Goal: Information Seeking & Learning: Compare options

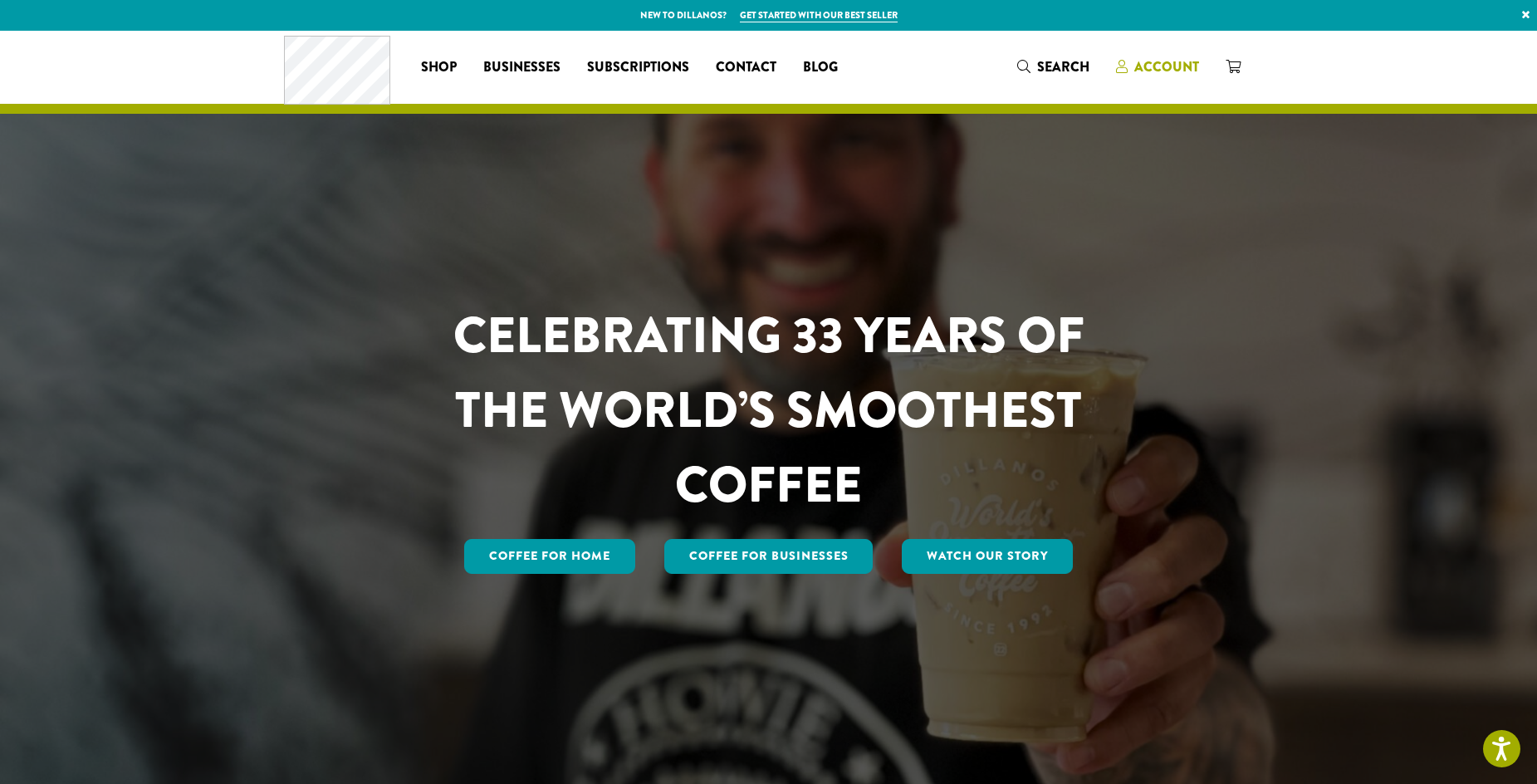
click at [1165, 64] on span "Account" at bounding box center [1166, 66] width 65 height 19
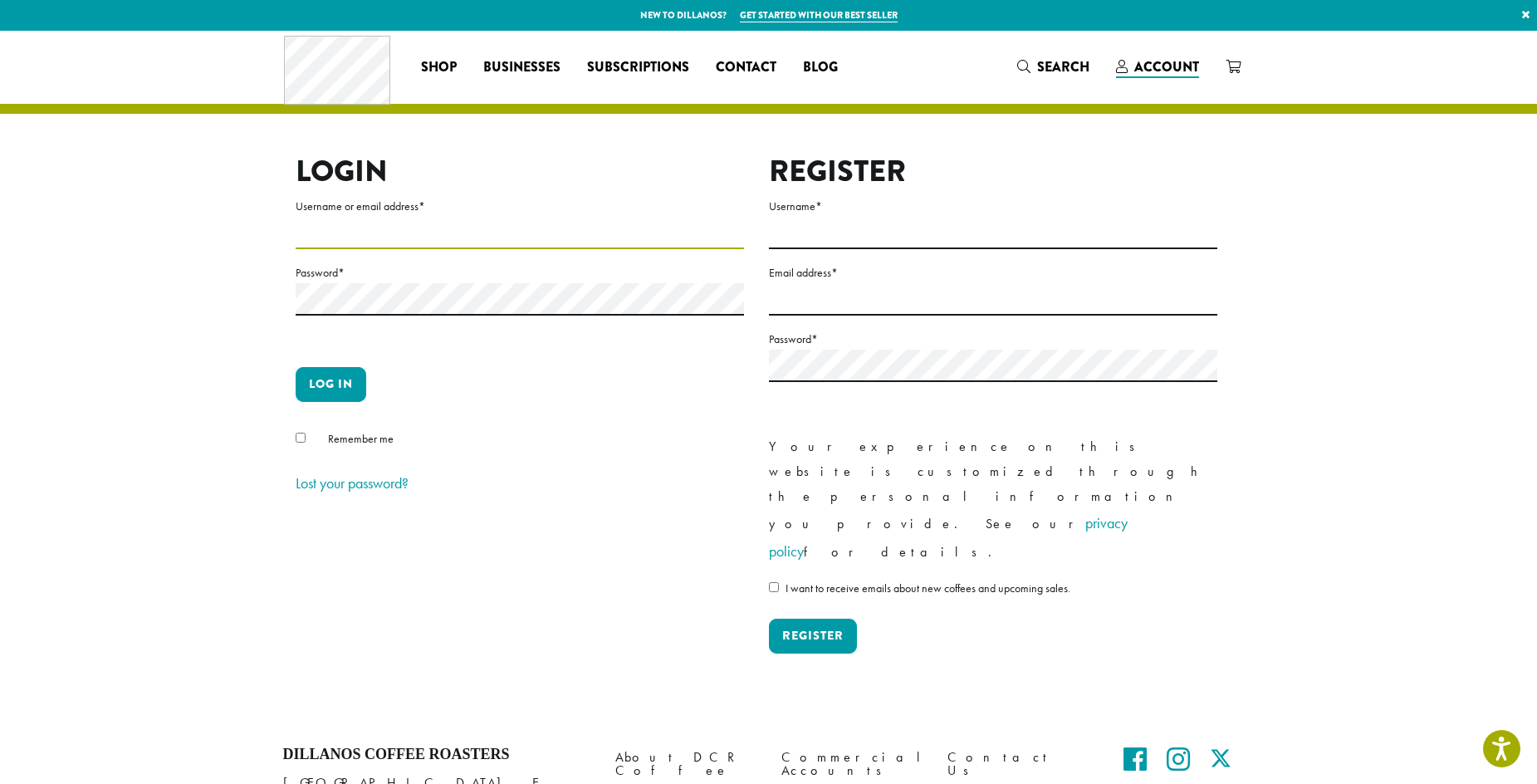
type input "**********"
click at [344, 390] on button "Log in" at bounding box center [331, 384] width 71 height 35
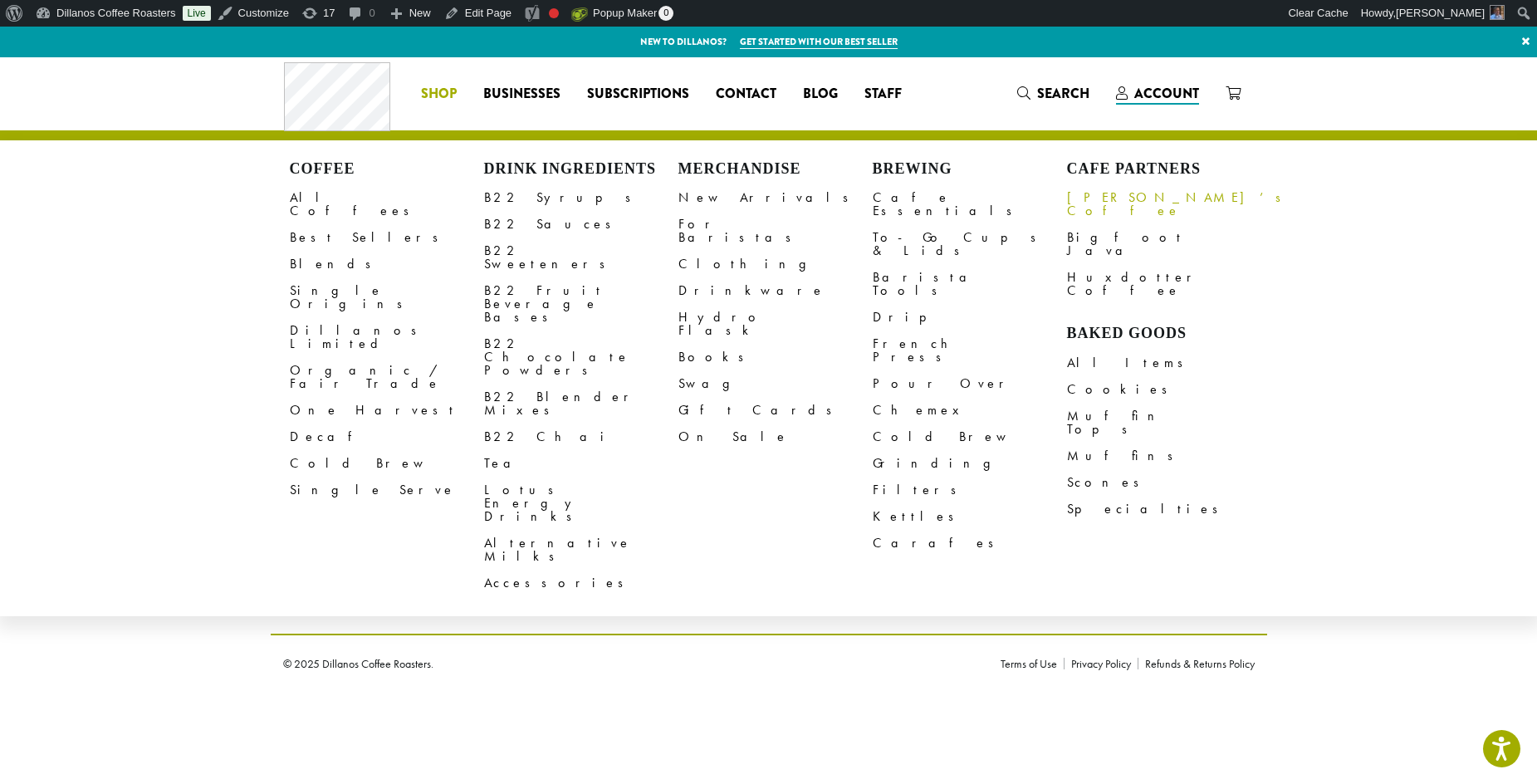
click at [1103, 197] on link "[PERSON_NAME]’s Coffee" at bounding box center [1164, 204] width 195 height 40
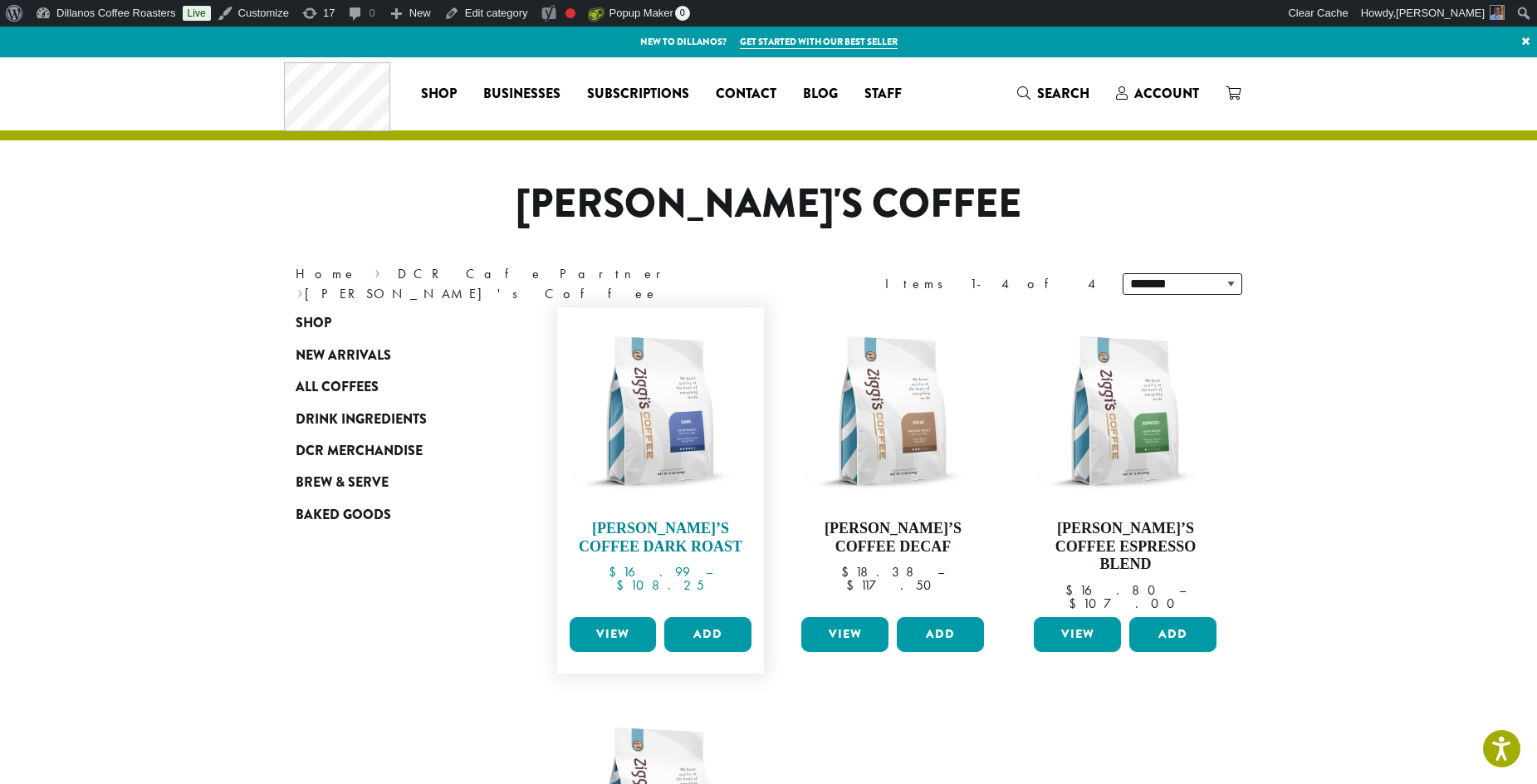
click at [664, 461] on img at bounding box center [660, 411] width 191 height 191
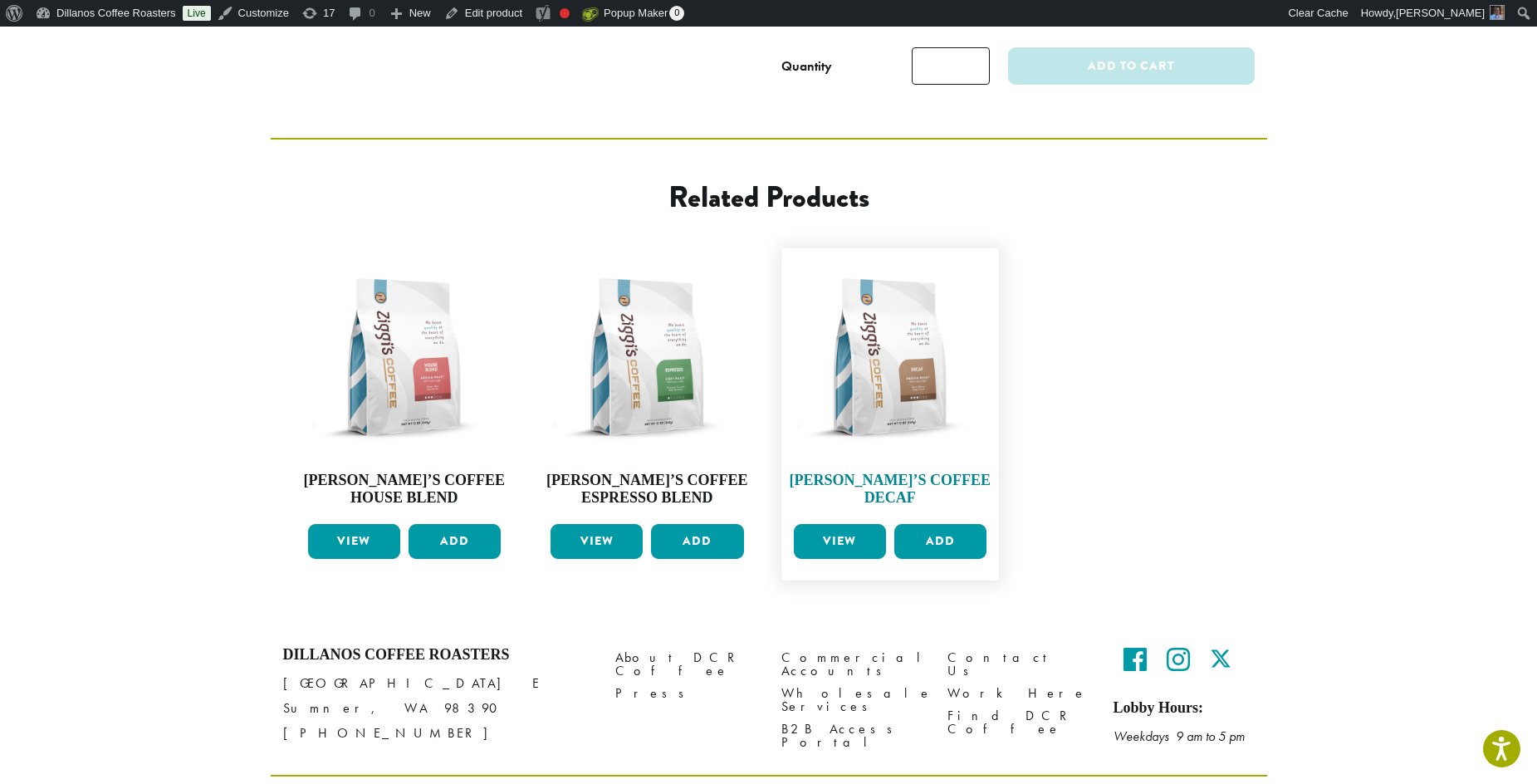
scroll to position [604, 0]
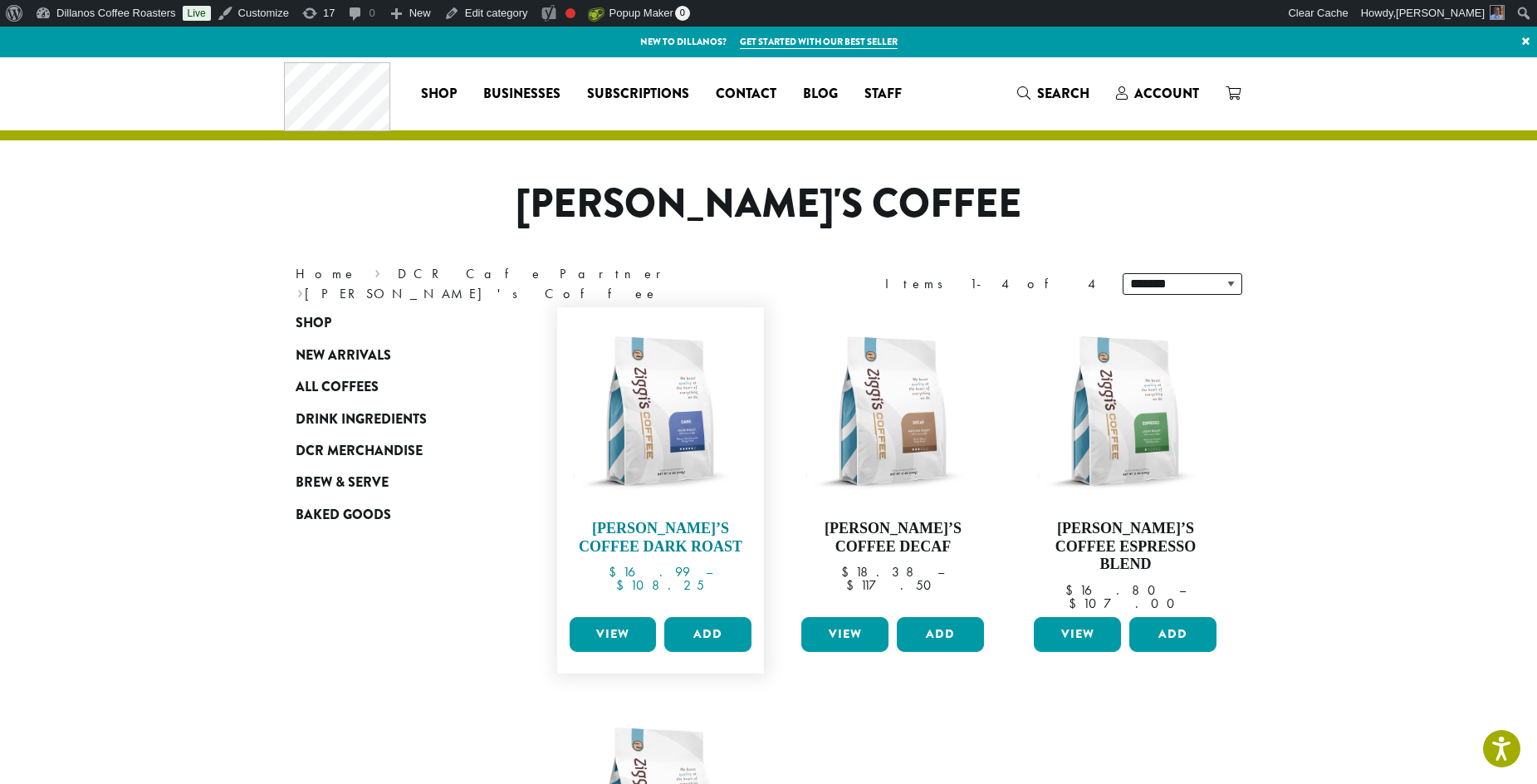
click at [688, 404] on img at bounding box center [660, 411] width 191 height 191
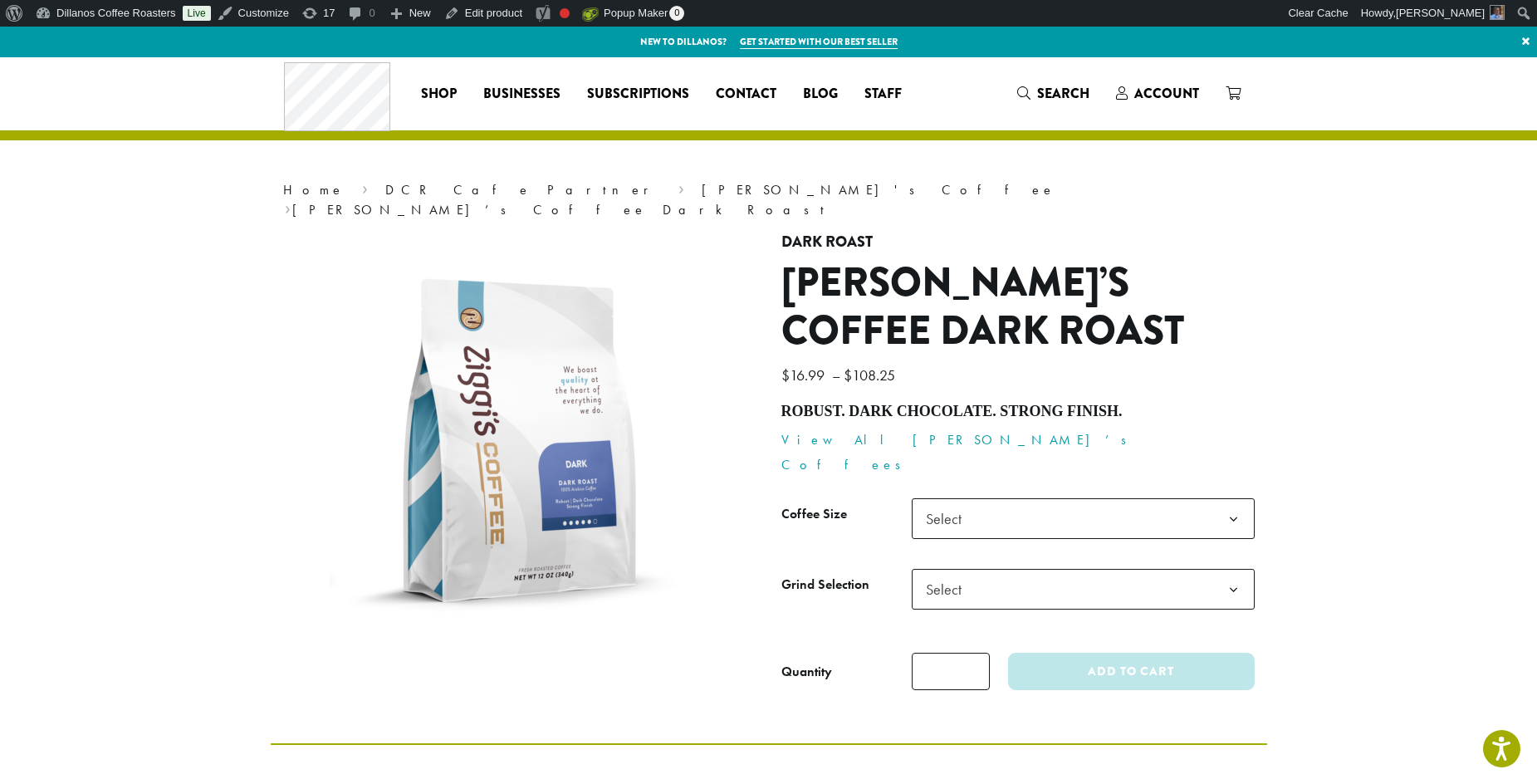
drag, startPoint x: 785, startPoint y: 390, endPoint x: 1118, endPoint y: 383, distance: 333.1
click at [1118, 402] on h4 "Robust. Dark Chocolate. Strong Finish." at bounding box center [1018, 412] width 474 height 18
copy h4 "Robust. Dark Chocolate. Strong Finish."
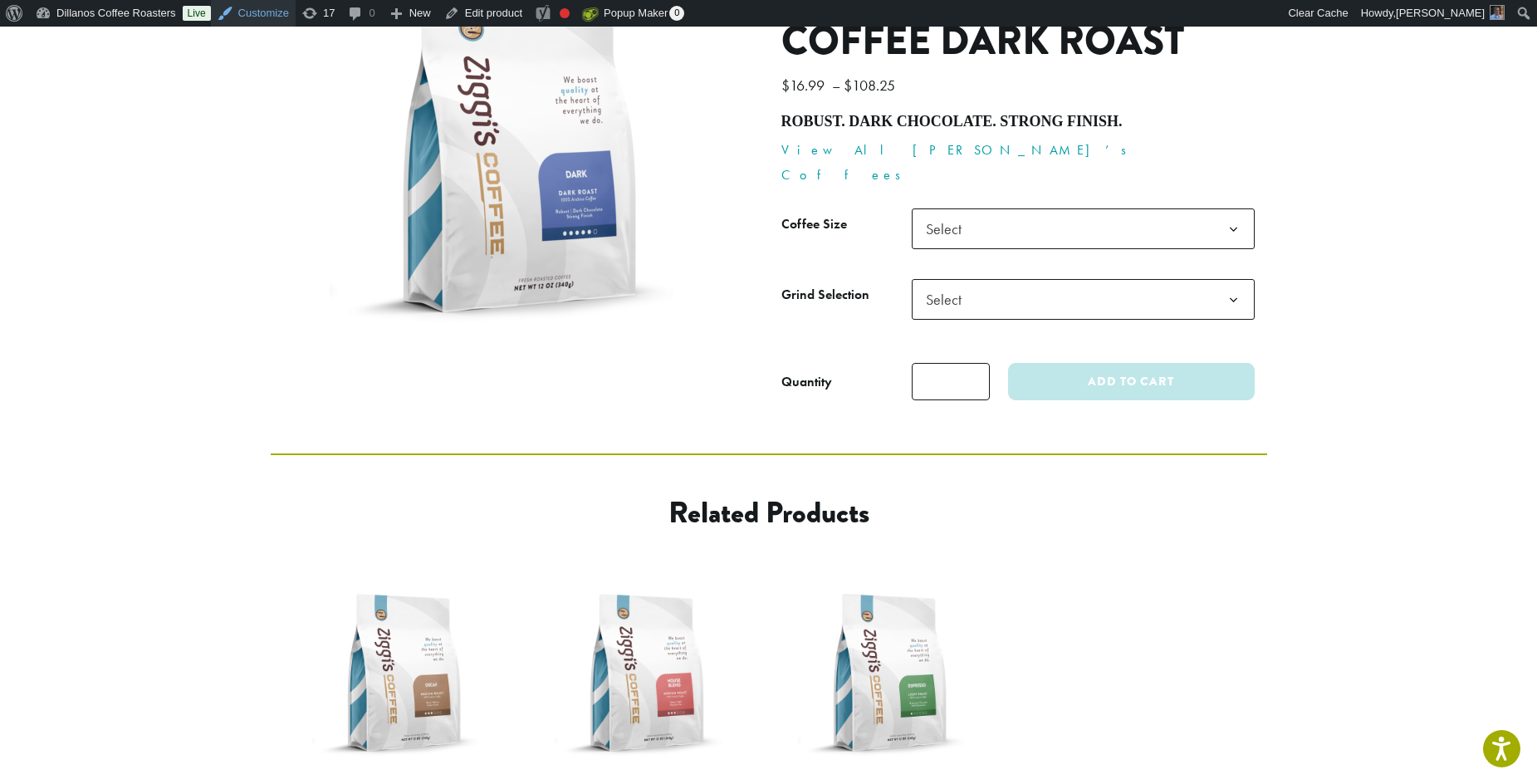
scroll to position [313, 0]
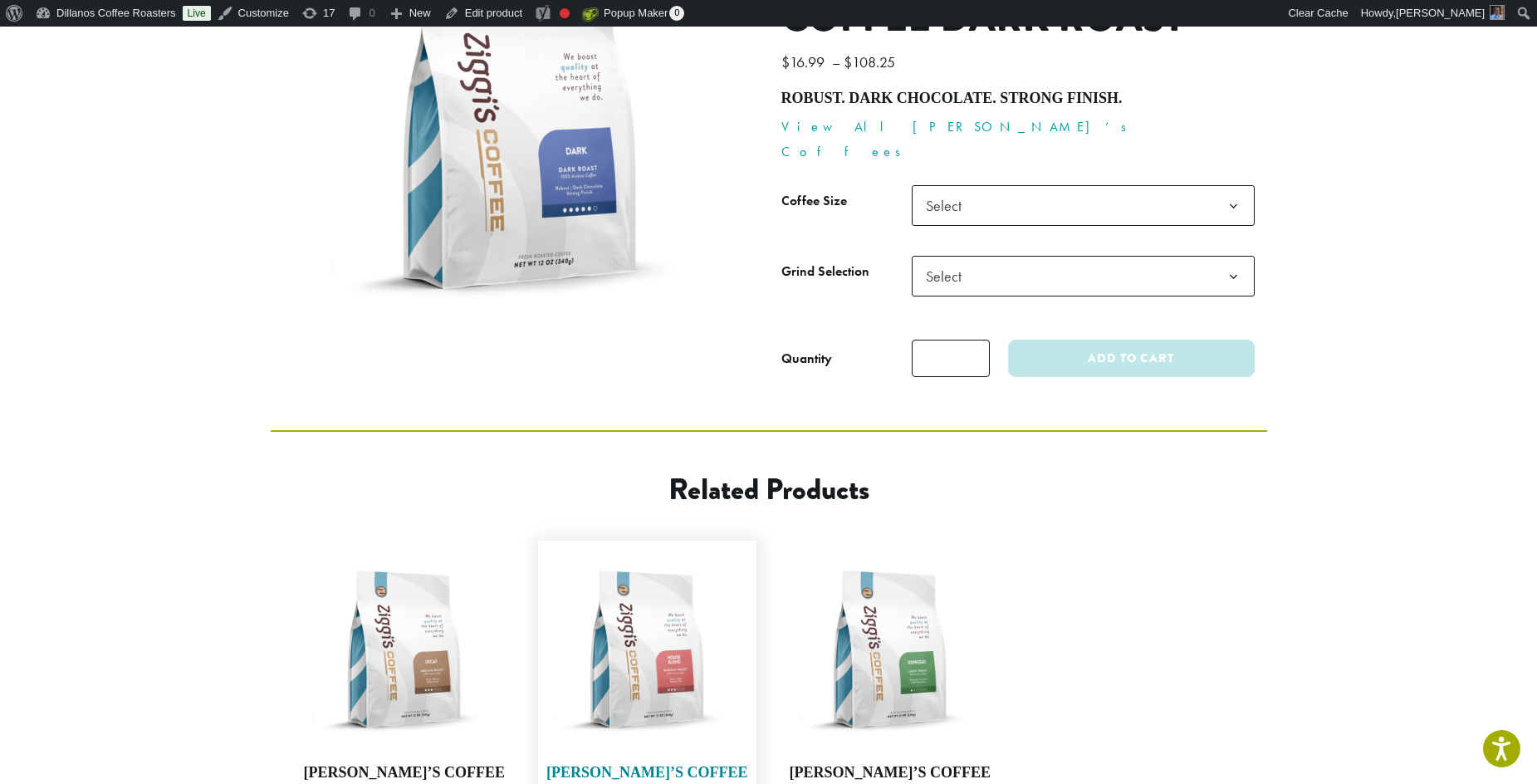
click at [683, 621] on img at bounding box center [647, 650] width 202 height 202
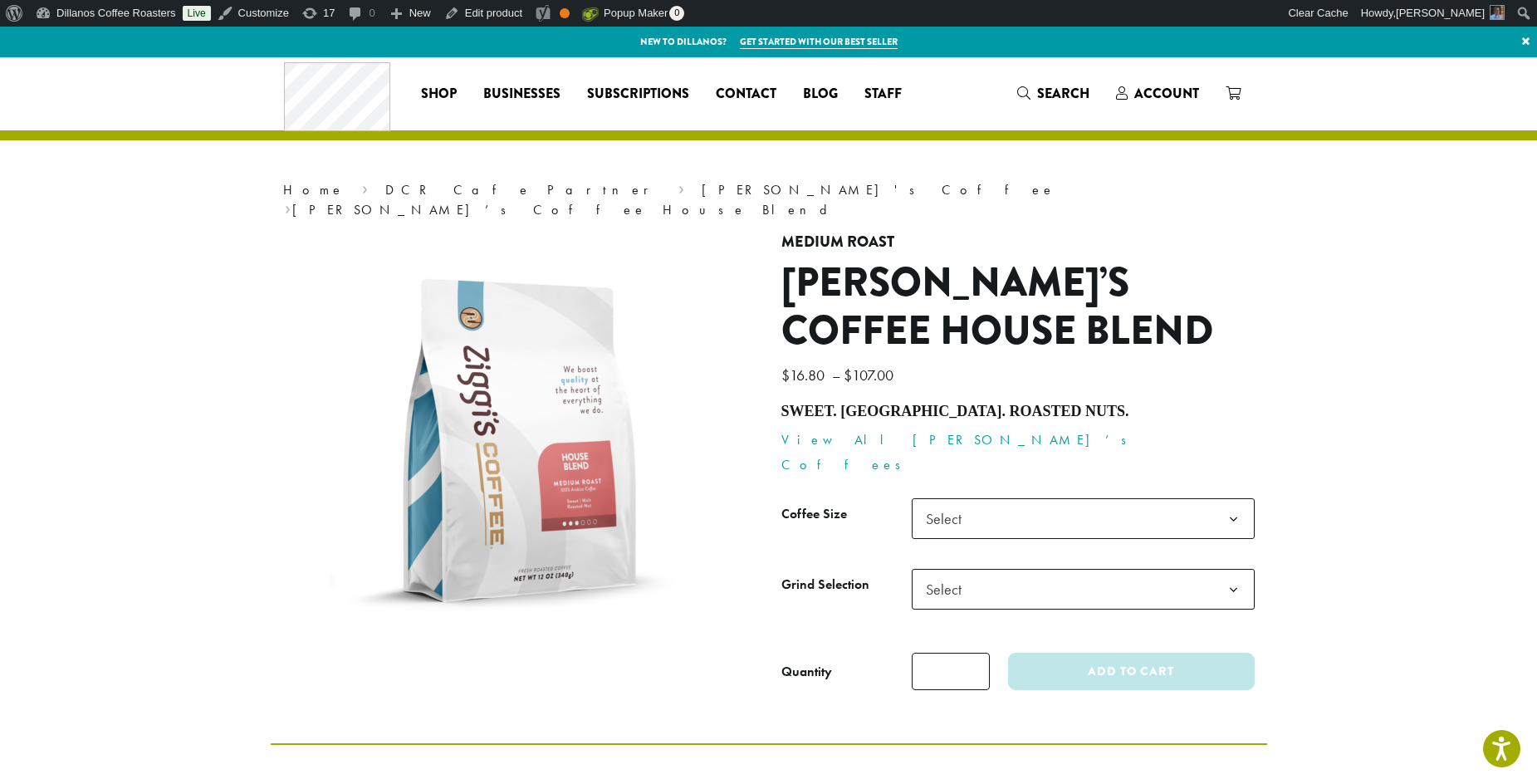
drag, startPoint x: 782, startPoint y: 390, endPoint x: 1005, endPoint y: 396, distance: 223.1
click at [1005, 402] on h4 "Sweet. Malt. Roasted nuts." at bounding box center [1018, 412] width 474 height 18
click at [1027, 402] on h4 "Sweet. Malt. Roasted nuts." at bounding box center [1018, 412] width 474 height 18
copy h4 "Sweet. Malt. Roasted nuts."
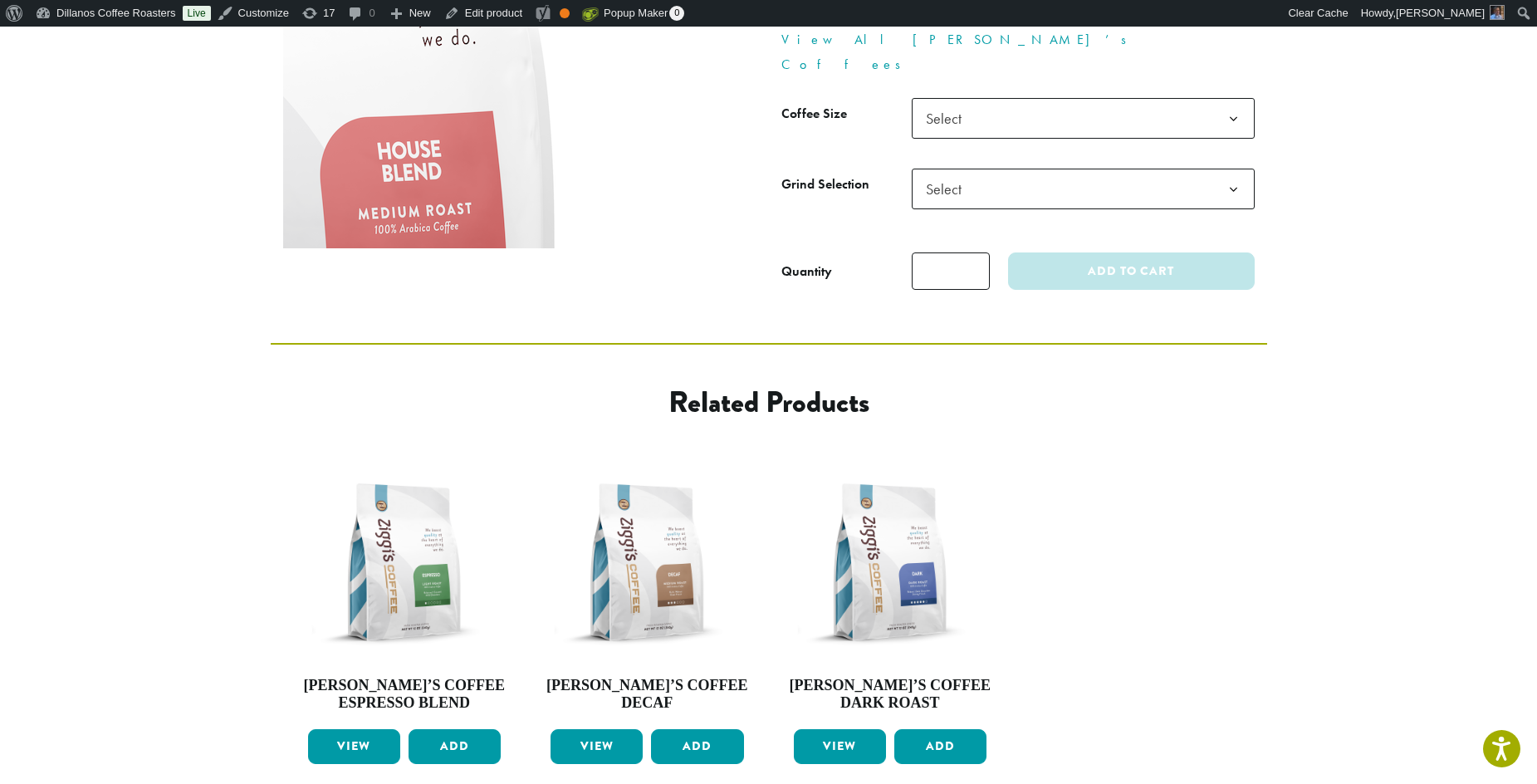
scroll to position [414, 0]
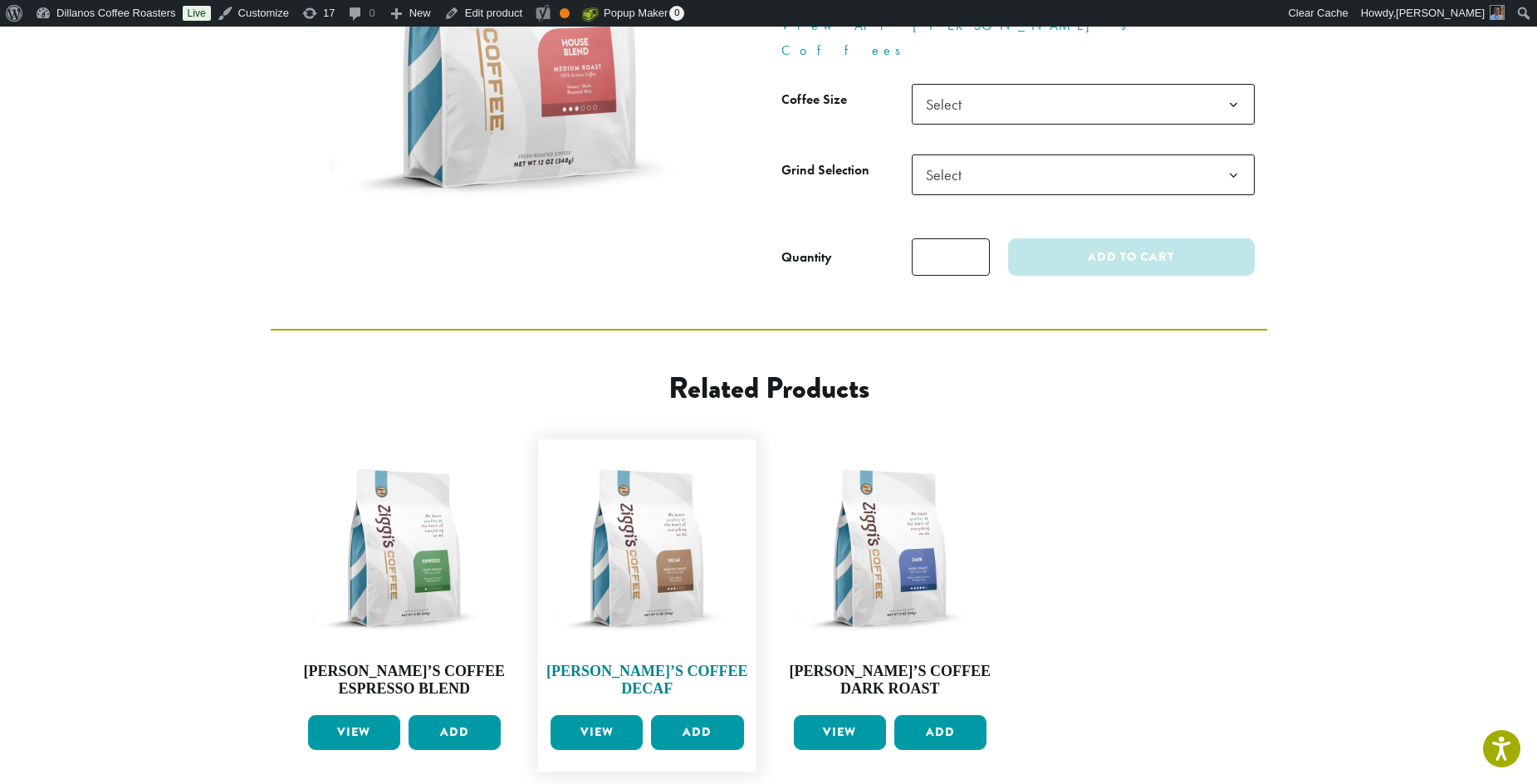
click at [635, 538] on img at bounding box center [647, 549] width 202 height 202
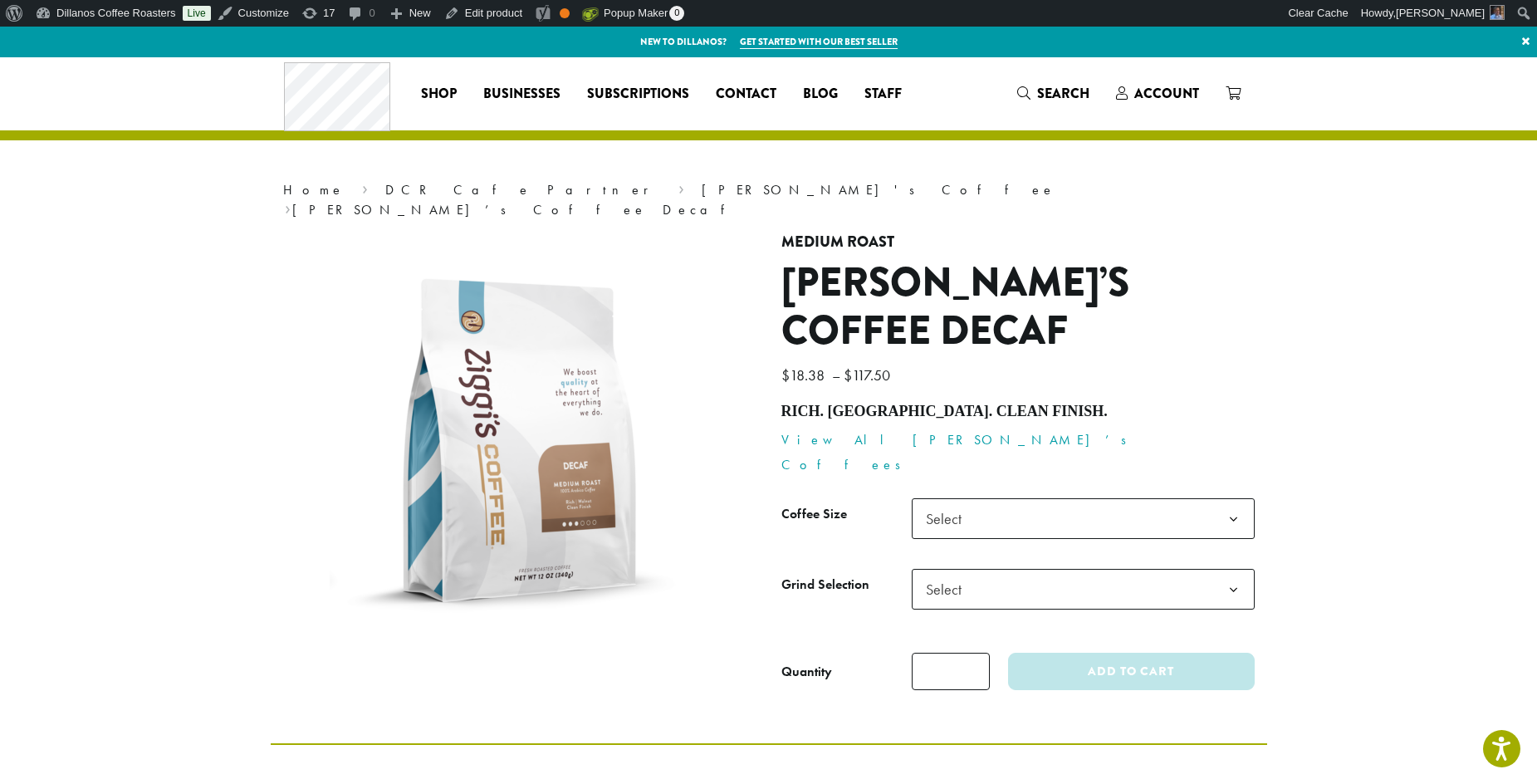
drag, startPoint x: 783, startPoint y: 342, endPoint x: 1007, endPoint y: 341, distance: 224.0
click at [1007, 402] on h4 "Rich. [GEOGRAPHIC_DATA]. Clean Finish." at bounding box center [1018, 412] width 474 height 18
copy h4 "Rich. [GEOGRAPHIC_DATA]. Clean Finish."
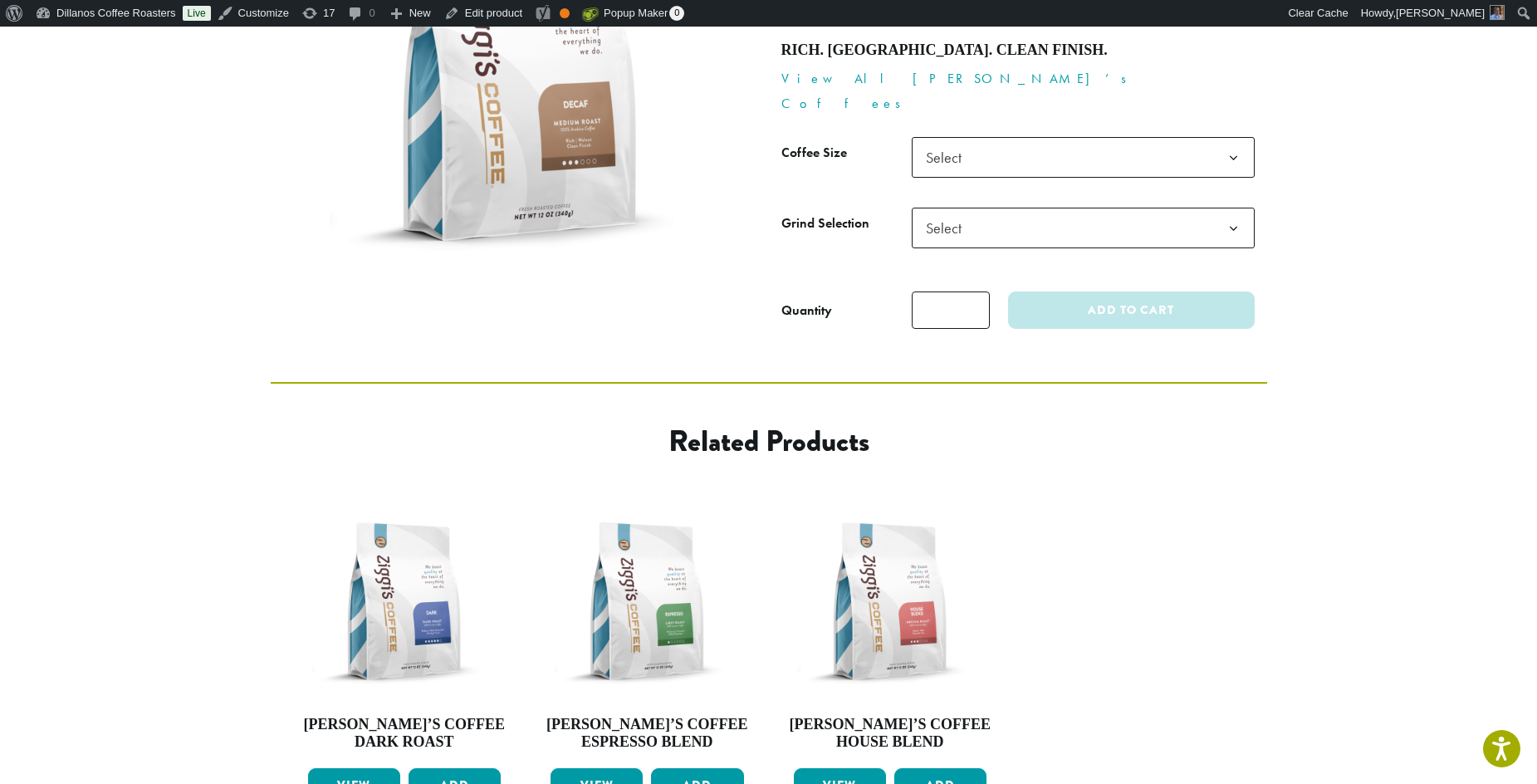
scroll to position [364, 0]
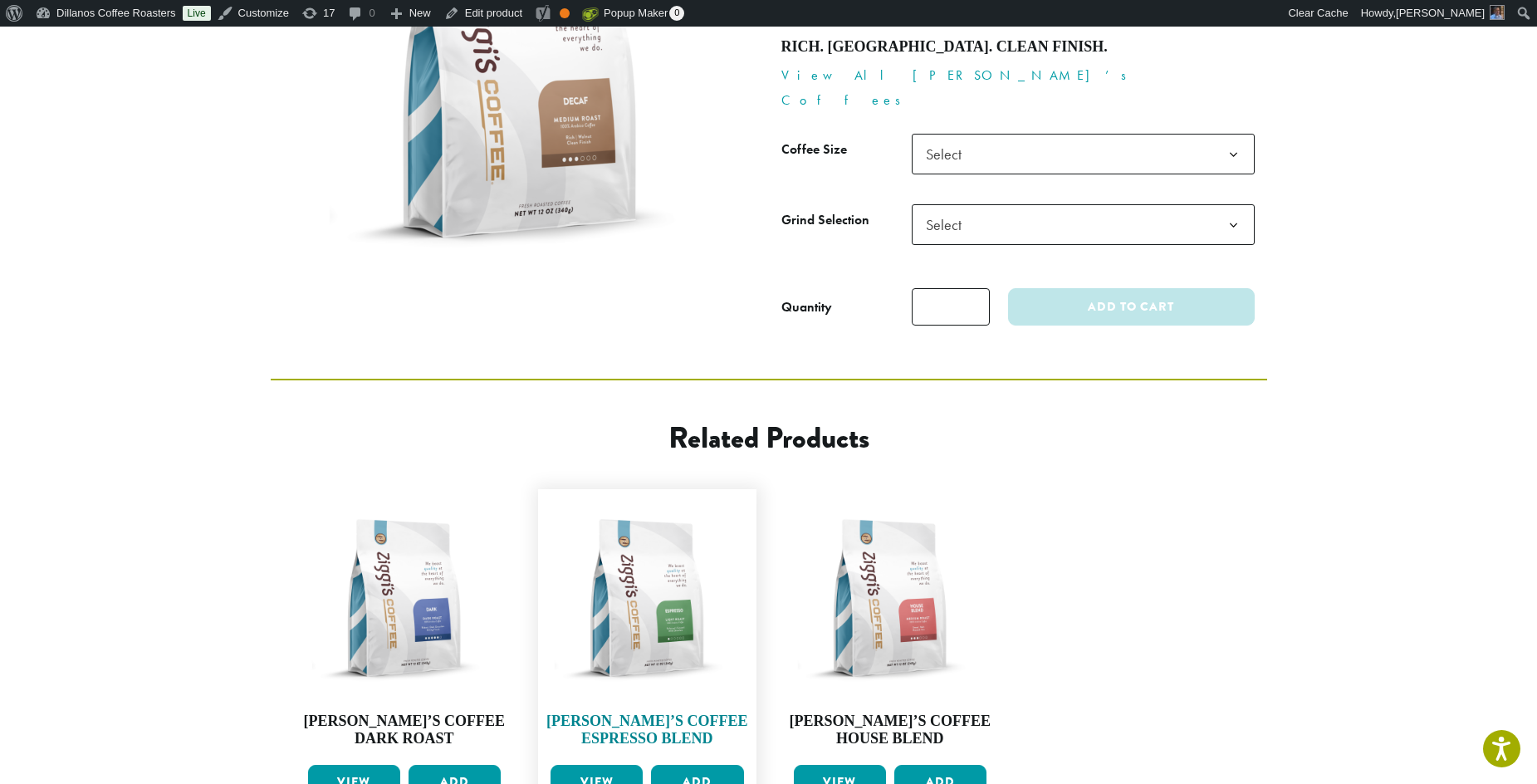
click at [654, 525] on img at bounding box center [647, 598] width 202 height 202
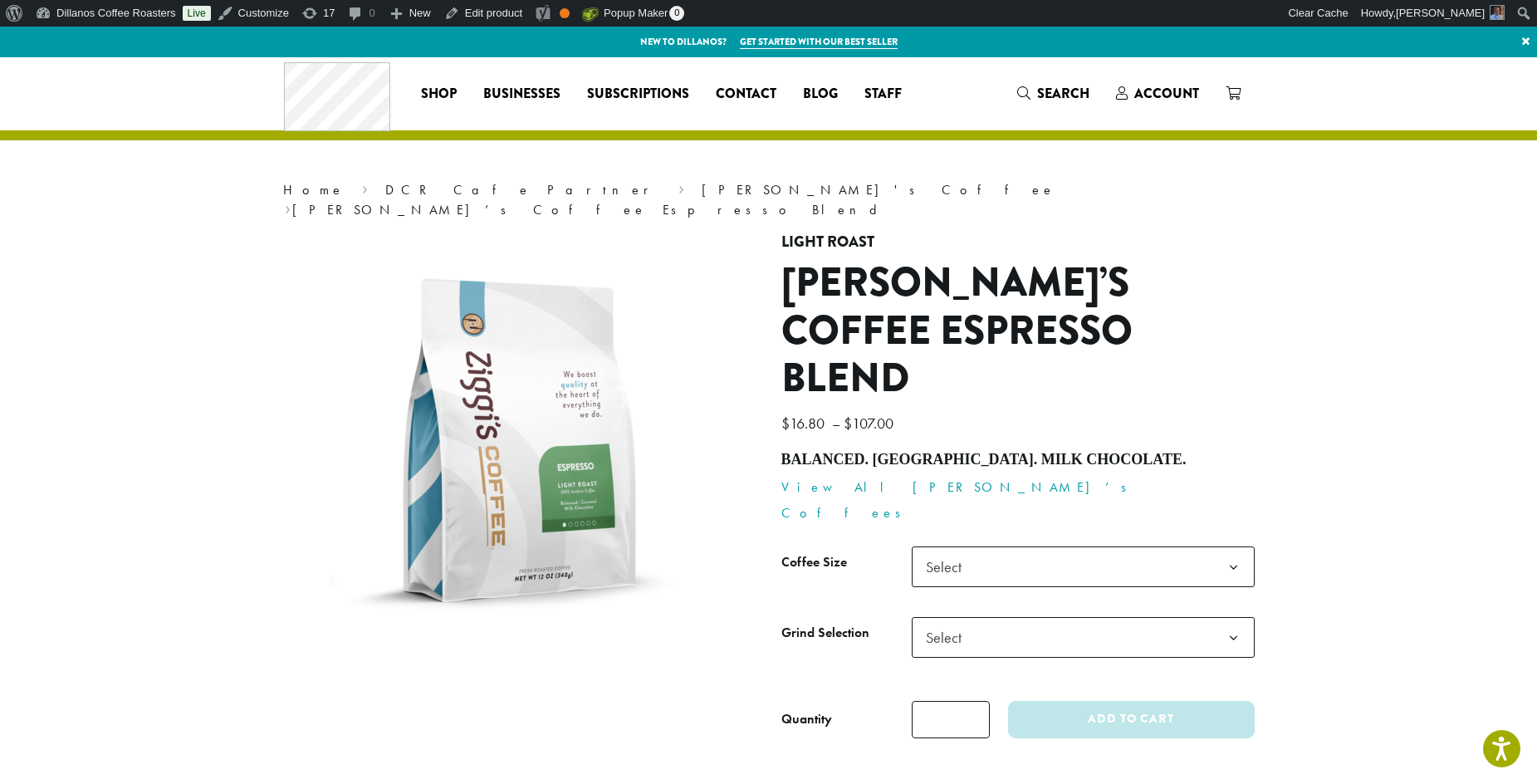
drag, startPoint x: 783, startPoint y: 388, endPoint x: 1105, endPoint y: 392, distance: 322.0
click at [1105, 451] on h4 "Balanced. [GEOGRAPHIC_DATA]. Milk Chocolate." at bounding box center [1018, 460] width 474 height 18
copy h4 "Balanced. [GEOGRAPHIC_DATA]. Milk Chocolate."
